Goal: Task Accomplishment & Management: Manage account settings

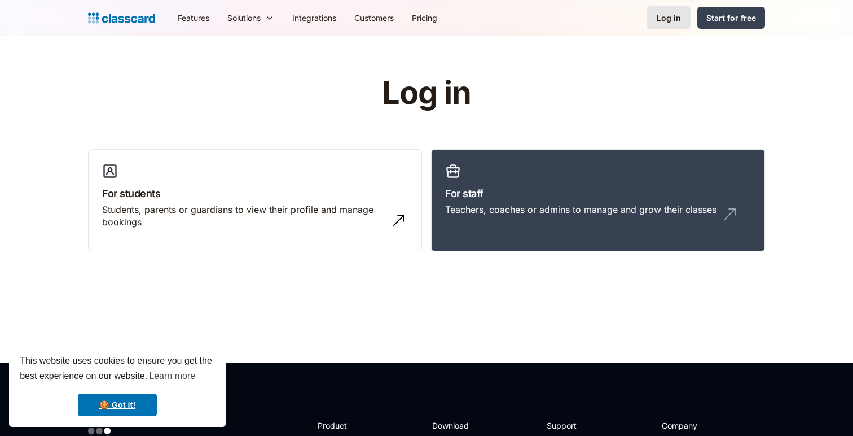
click at [663, 20] on div "Log in" at bounding box center [669, 18] width 24 height 12
click at [658, 24] on link "Log in" at bounding box center [668, 17] width 43 height 23
